Goal: Transaction & Acquisition: Purchase product/service

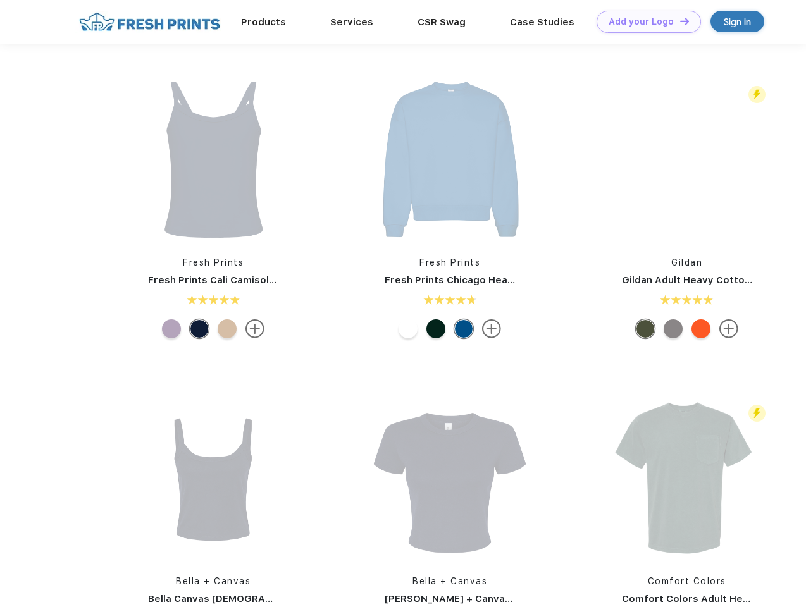
scroll to position [1, 0]
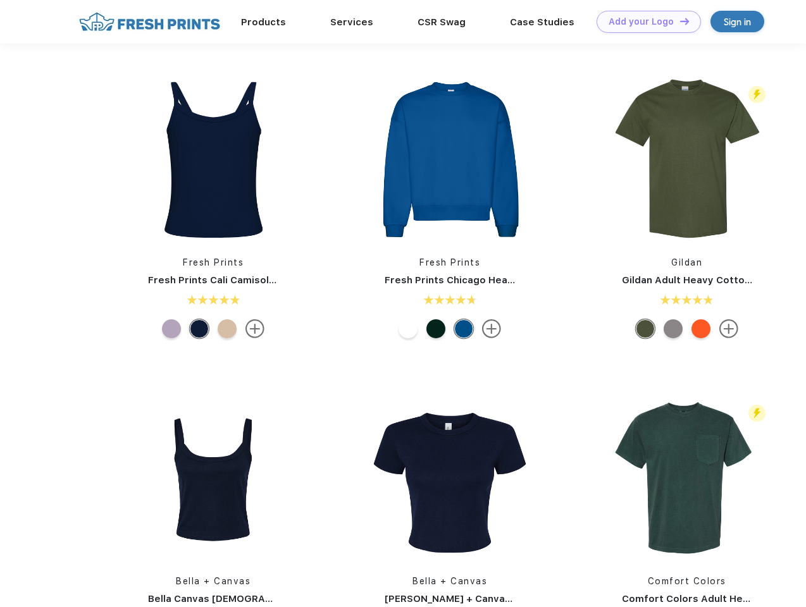
click at [644, 22] on link "Add your Logo Design Tool" at bounding box center [649, 22] width 104 height 22
click at [0, 0] on div "Design Tool" at bounding box center [0, 0] width 0 height 0
click at [679, 21] on link "Add your Logo Design Tool" at bounding box center [649, 22] width 104 height 22
click at [213, 159] on img at bounding box center [213, 159] width 168 height 168
click at [171, 329] on div at bounding box center [171, 329] width 19 height 19
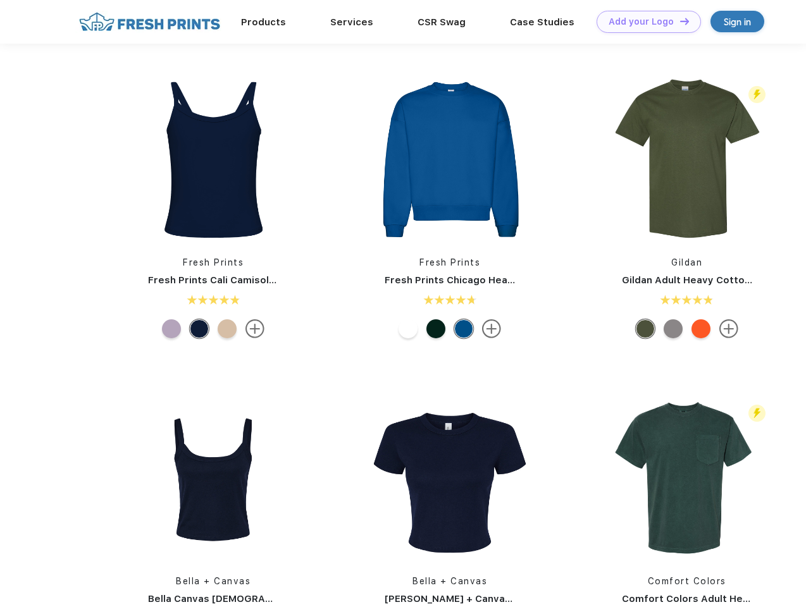
click at [199, 329] on div at bounding box center [199, 329] width 19 height 19
click at [227, 329] on div at bounding box center [227, 329] width 19 height 19
click at [450, 159] on img at bounding box center [450, 159] width 168 height 168
click at [408, 329] on div at bounding box center [408, 329] width 19 height 19
click at [436, 329] on div at bounding box center [436, 329] width 19 height 19
